Goal: Navigation & Orientation: Understand site structure

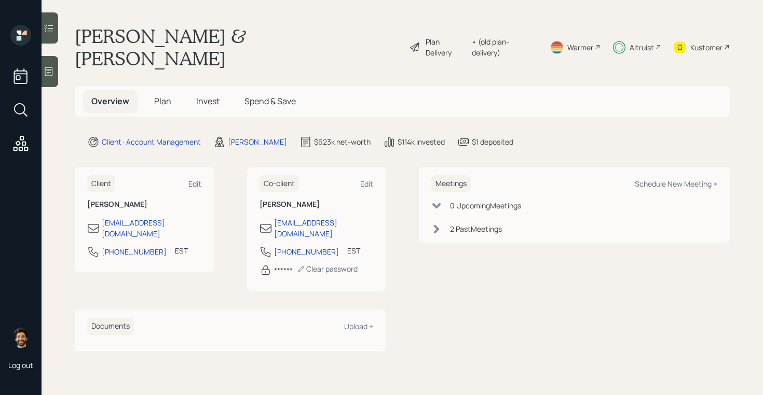
click at [162, 105] on span "Plan" at bounding box center [162, 100] width 17 height 11
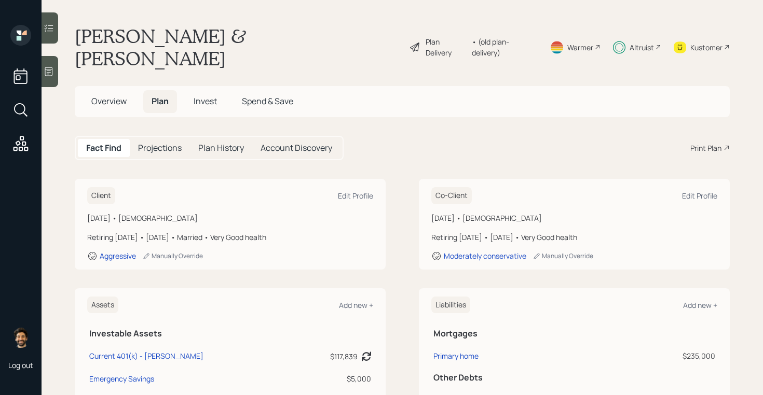
click at [210, 102] on span "Invest" at bounding box center [205, 100] width 23 height 11
